Goal: Task Accomplishment & Management: Manage account settings

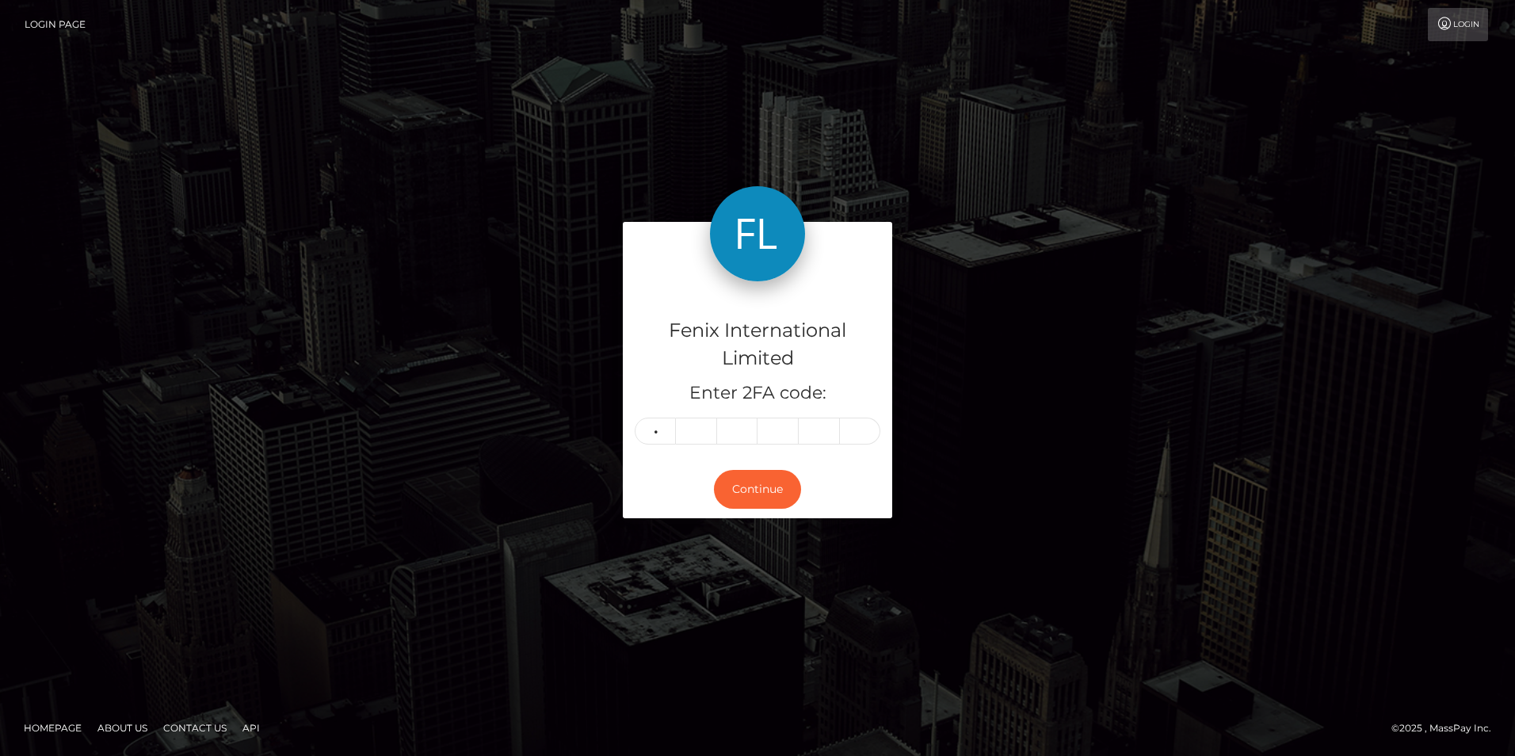
type input "4"
type input "2"
type input "3"
type input "6"
type input "2"
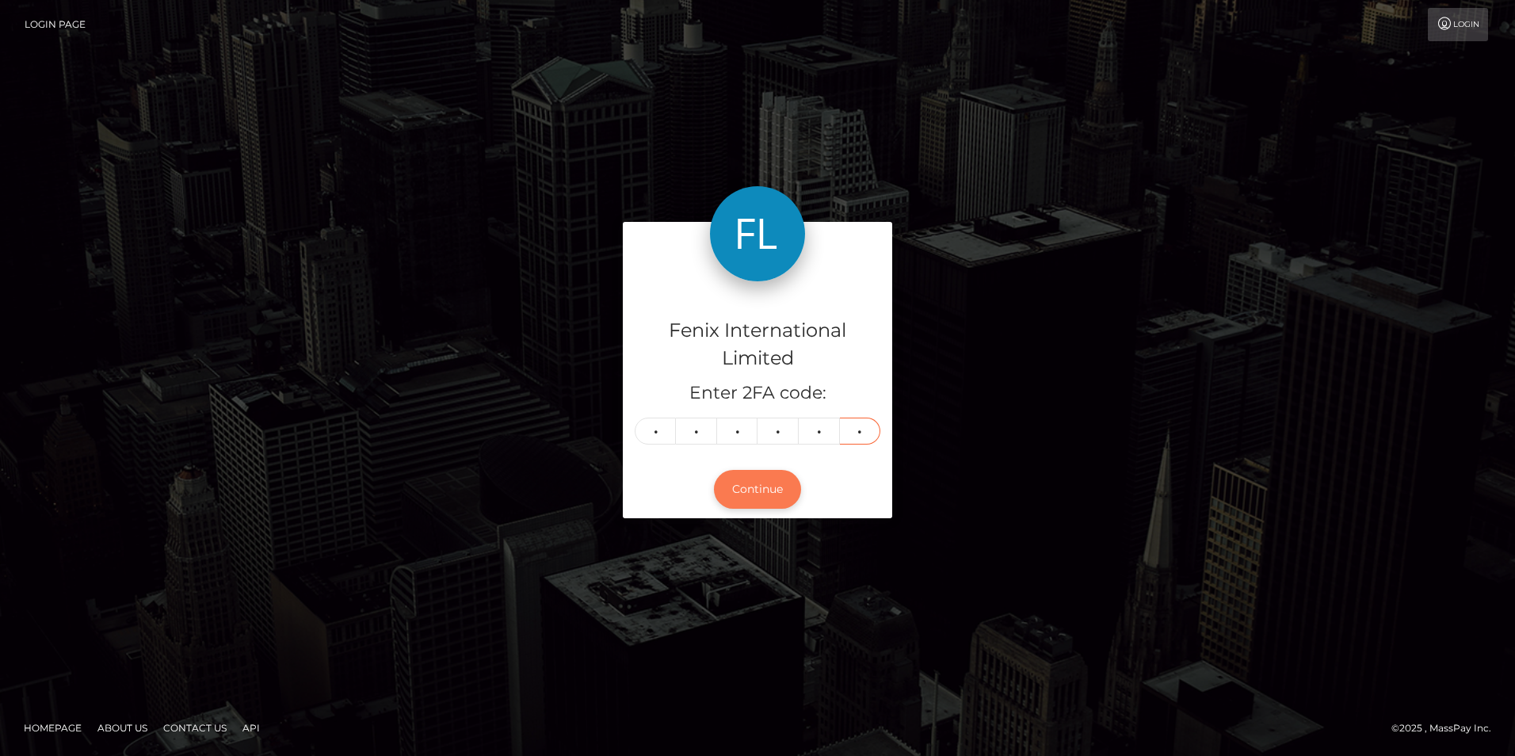
type input "1"
click at [740, 484] on button "Continue" at bounding box center [757, 489] width 87 height 39
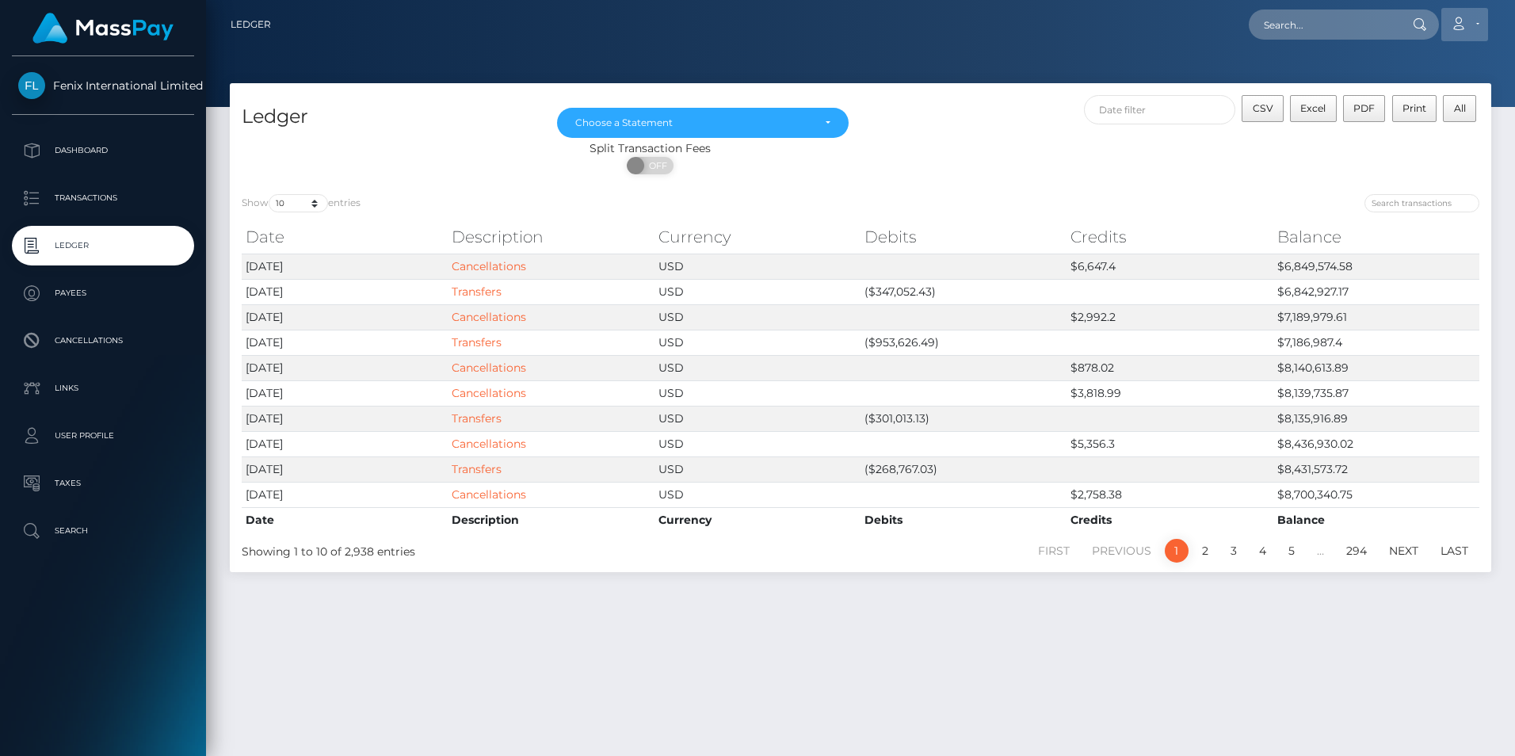
click at [1470, 21] on link "Account" at bounding box center [1464, 24] width 47 height 33
click at [1401, 98] on link "Logout" at bounding box center [1426, 101] width 127 height 29
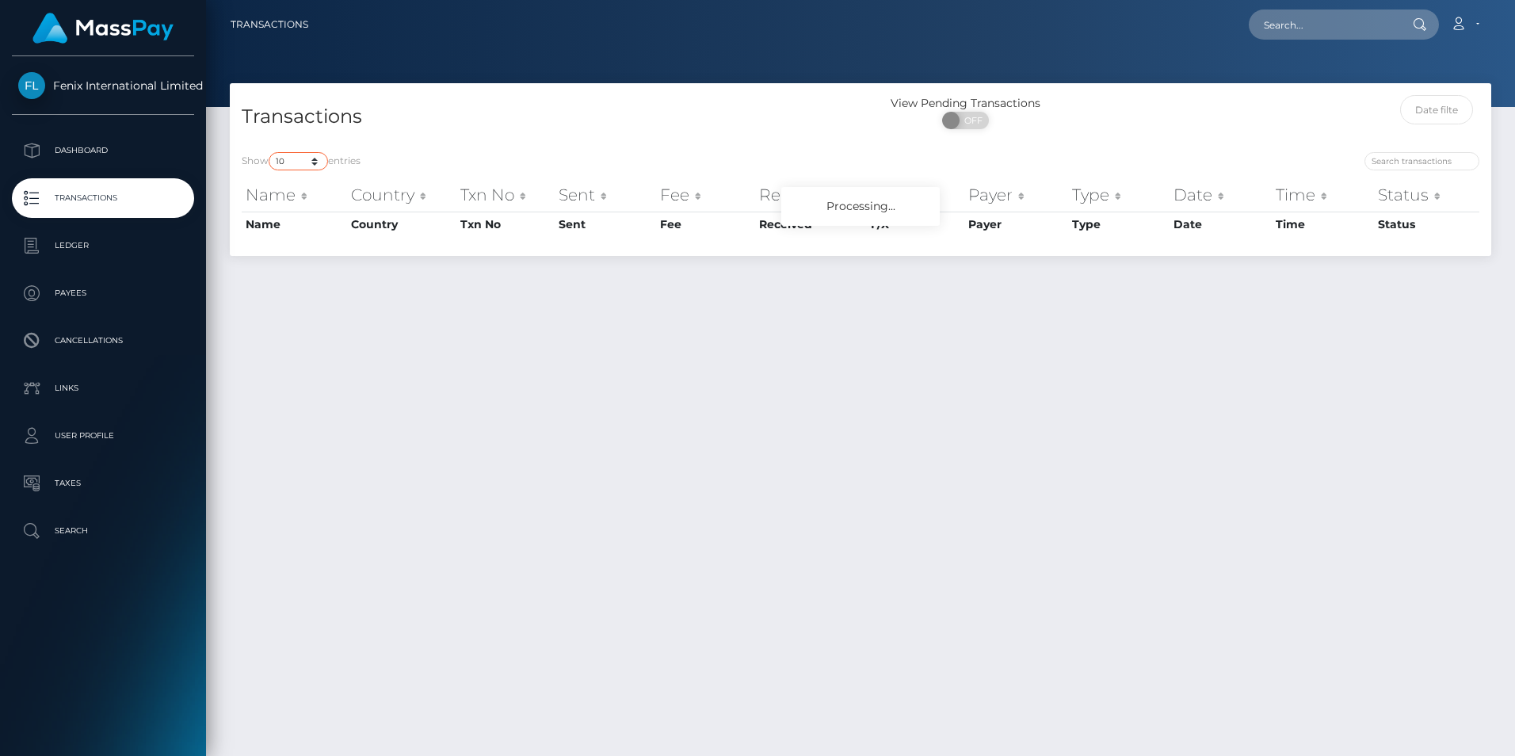
click at [300, 164] on select "10 25 50 100 250 500 1,000 3,500" at bounding box center [298, 161] width 59 height 18
select select "3500"
click at [270, 152] on select "10 25 50 100 250 500 1,000 3,500" at bounding box center [298, 161] width 59 height 18
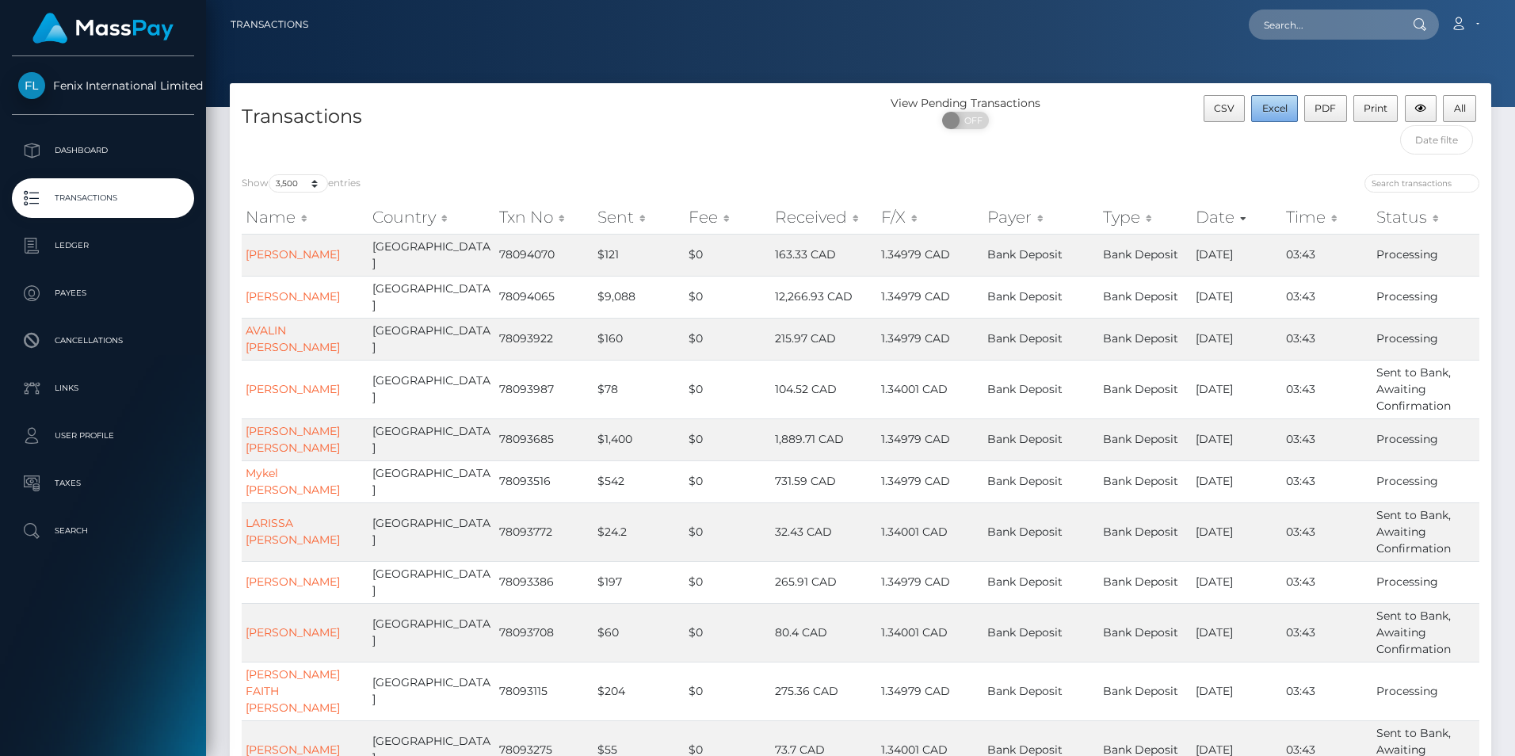
drag, startPoint x: 1270, startPoint y: 109, endPoint x: 1381, endPoint y: 149, distance: 117.8
click at [1270, 109] on span "Excel" at bounding box center [1274, 108] width 25 height 12
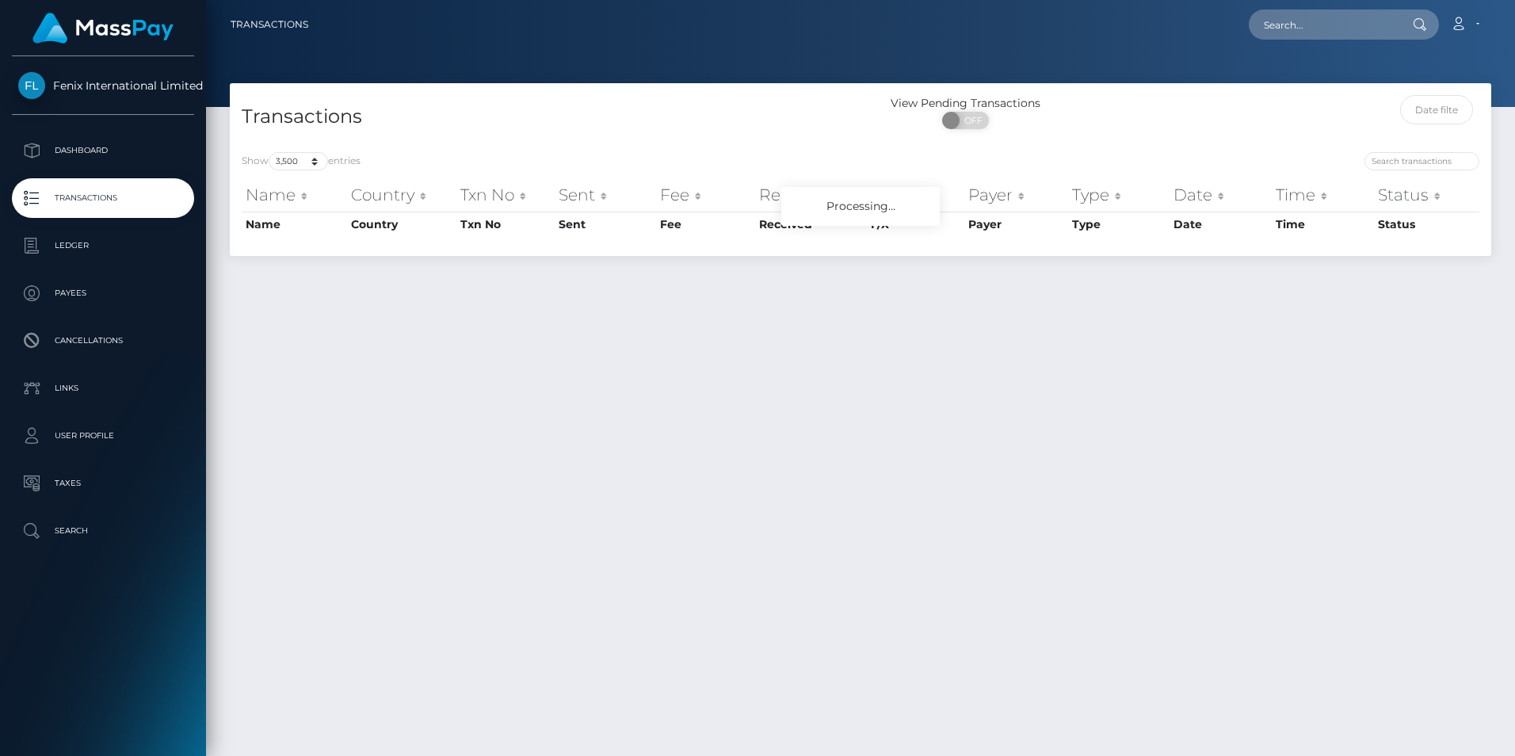
select select "3500"
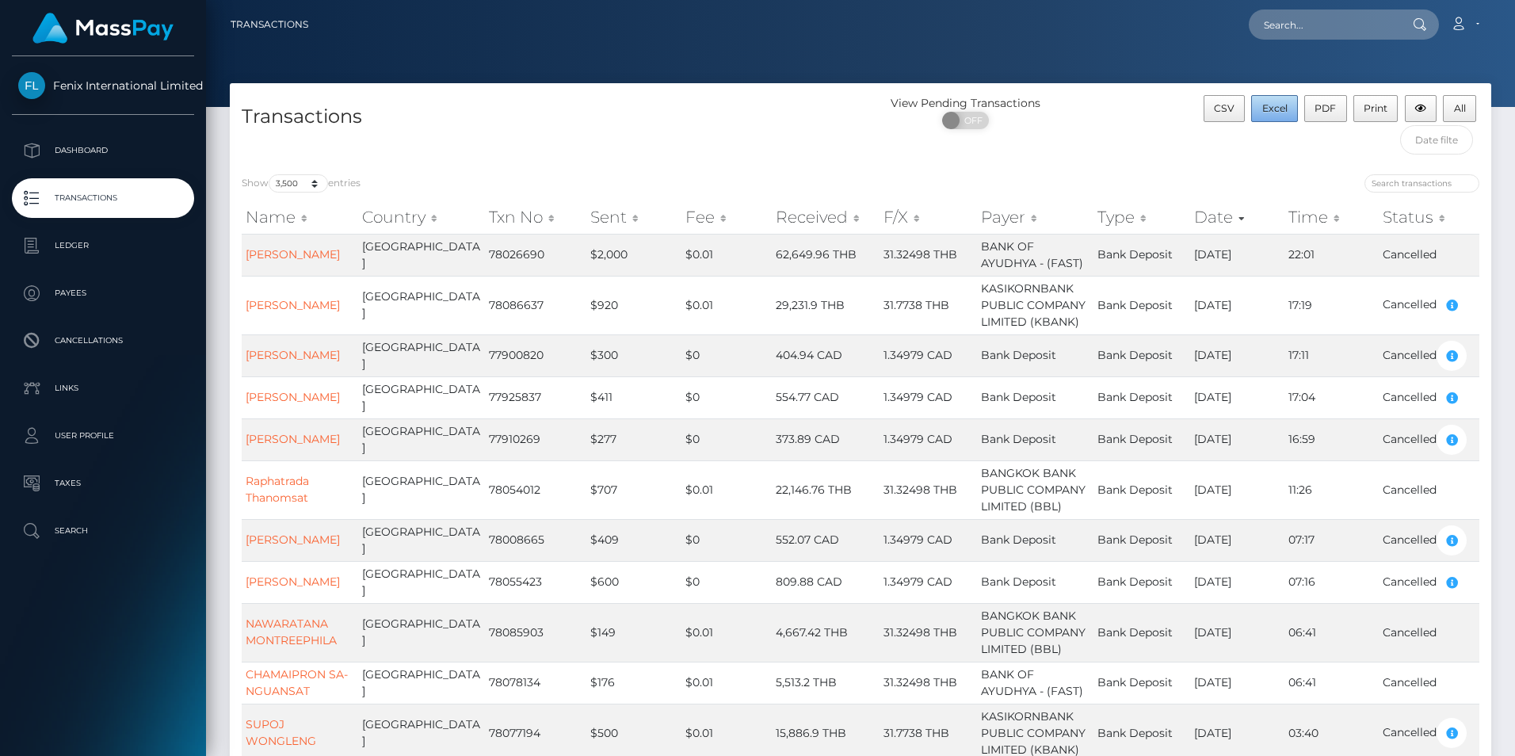
click at [1270, 109] on span "Excel" at bounding box center [1274, 108] width 25 height 12
